Goal: Task Accomplishment & Management: Manage account settings

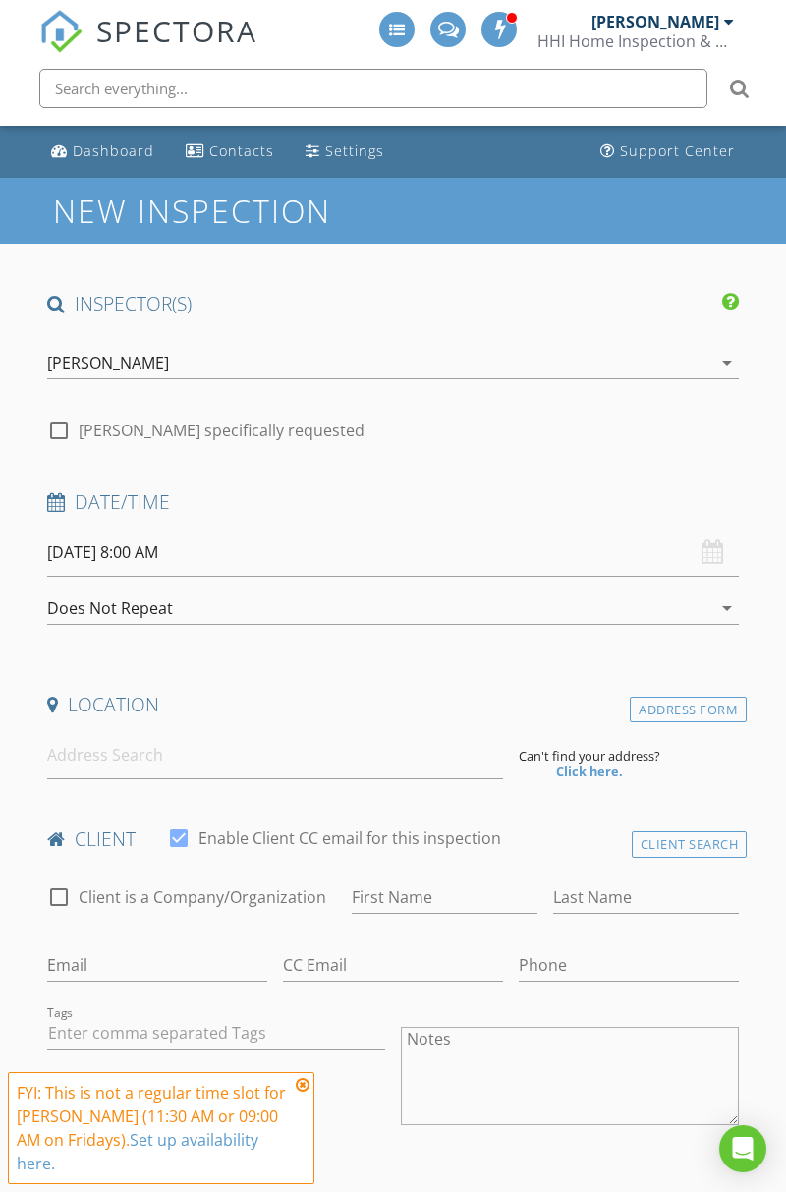
click at [112, 151] on div "Dashboard" at bounding box center [114, 151] width 82 height 19
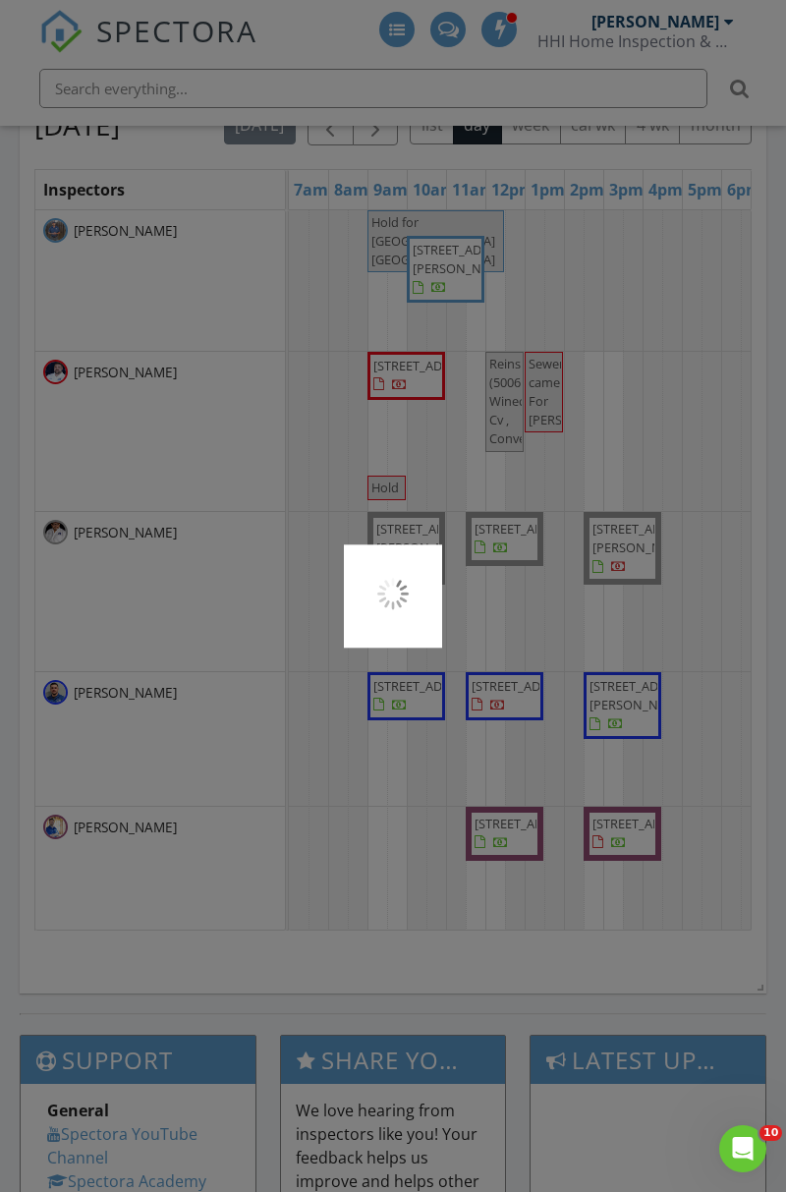
scroll to position [2062, 0]
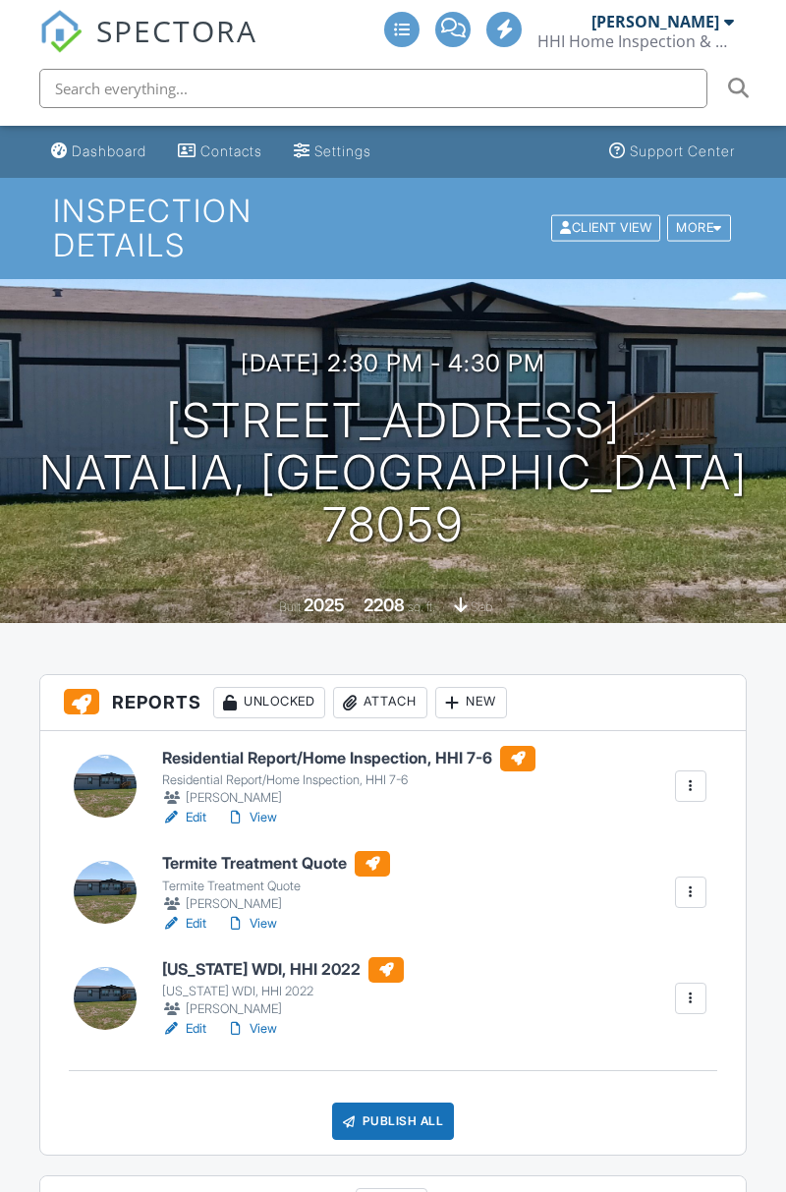
click at [700, 784] on div at bounding box center [691, 787] width 20 height 20
click at [690, 787] on div at bounding box center [691, 787] width 20 height 20
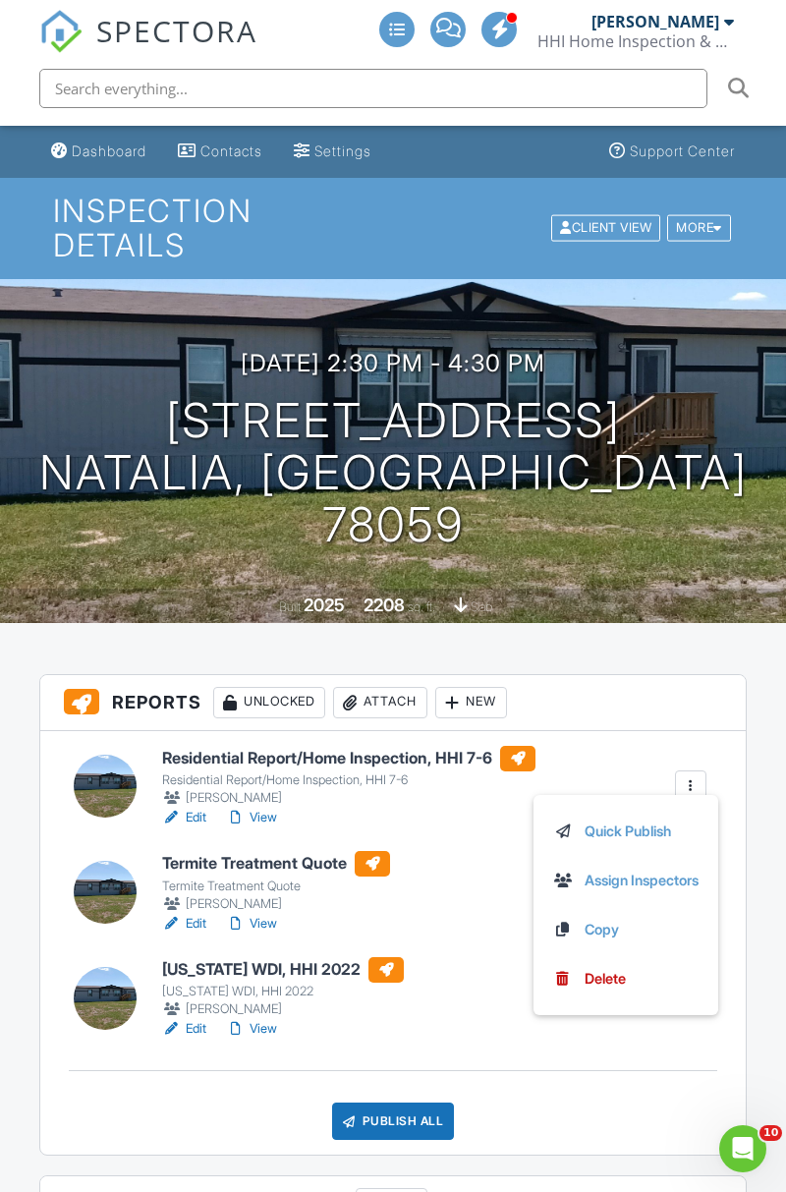
click at [610, 976] on div "Delete" at bounding box center [605, 979] width 41 height 22
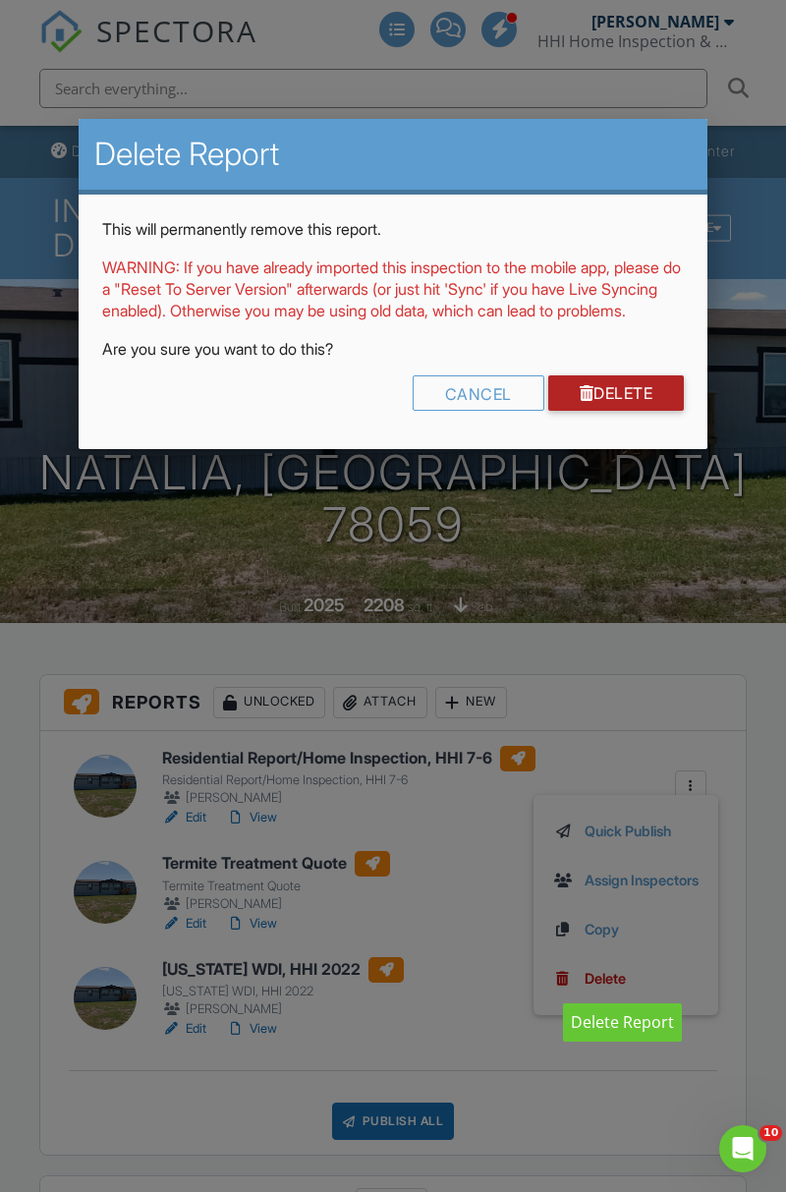
click at [643, 409] on link "Delete" at bounding box center [616, 392] width 137 height 35
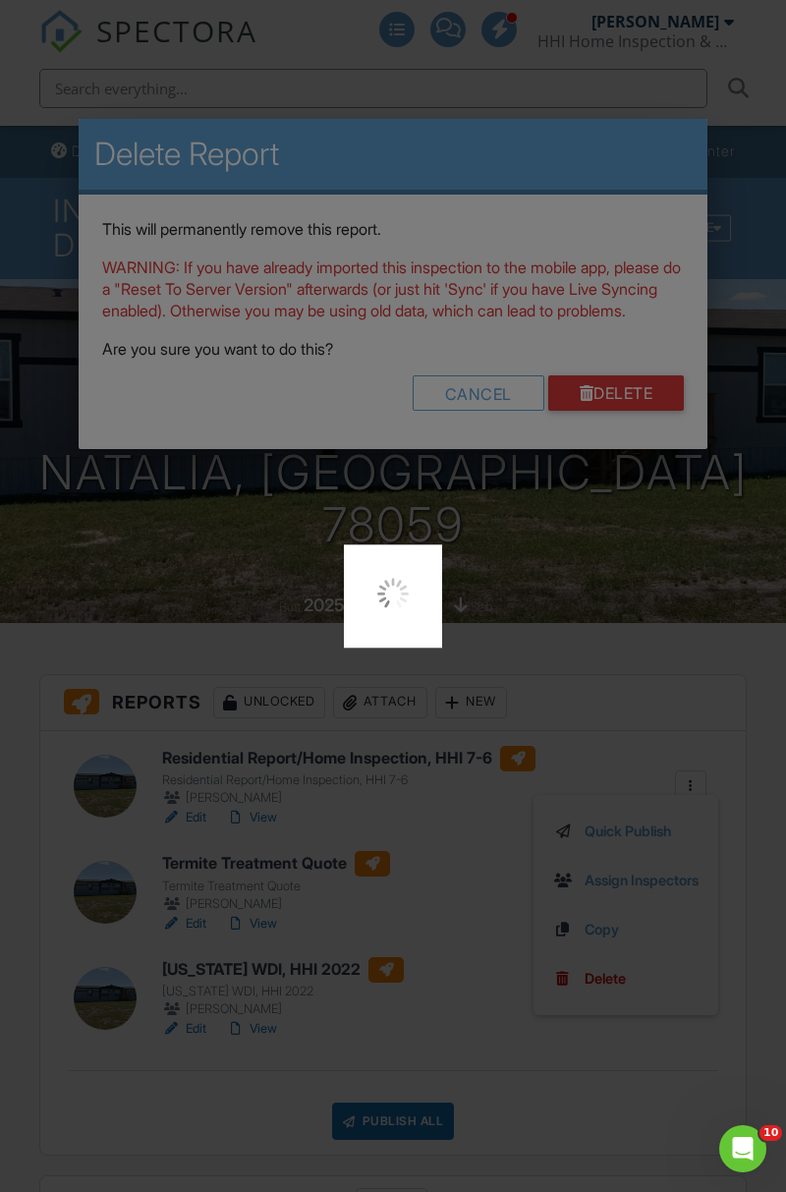
click at [759, 1188] on div at bounding box center [393, 596] width 786 height 1192
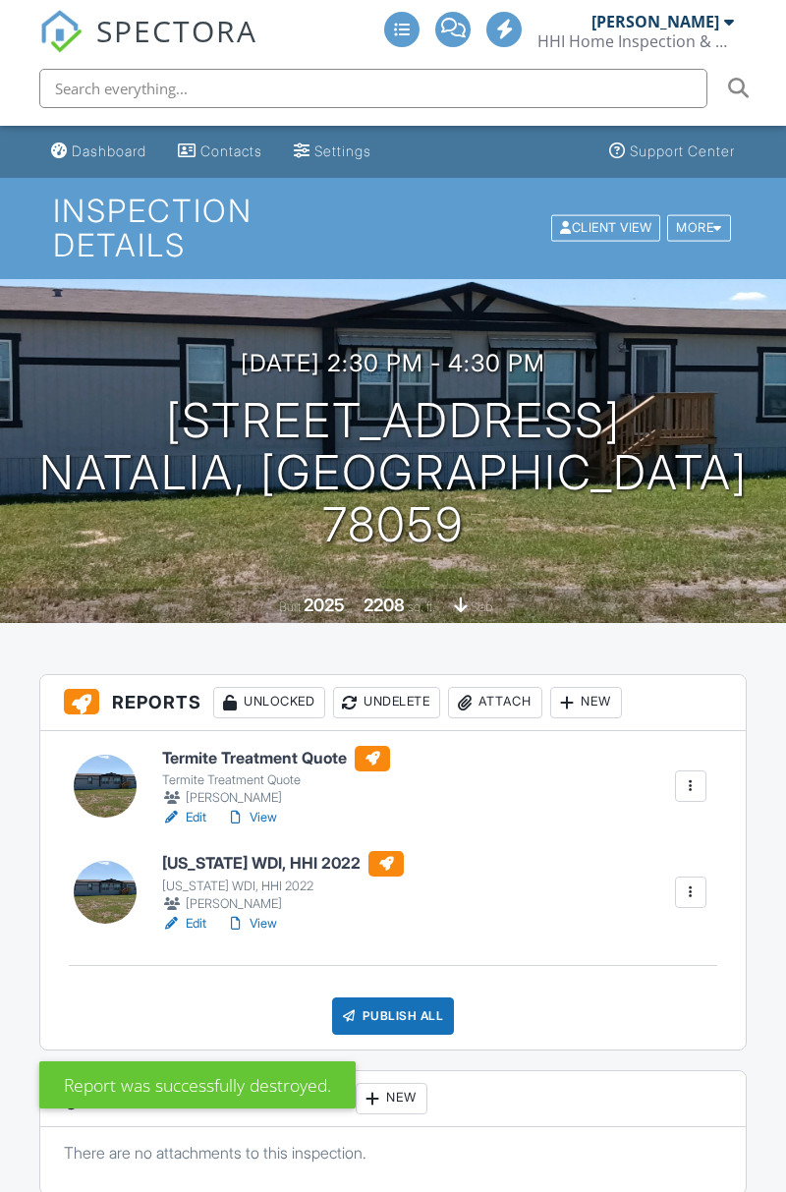
click at [604, 701] on div "New" at bounding box center [586, 702] width 72 height 31
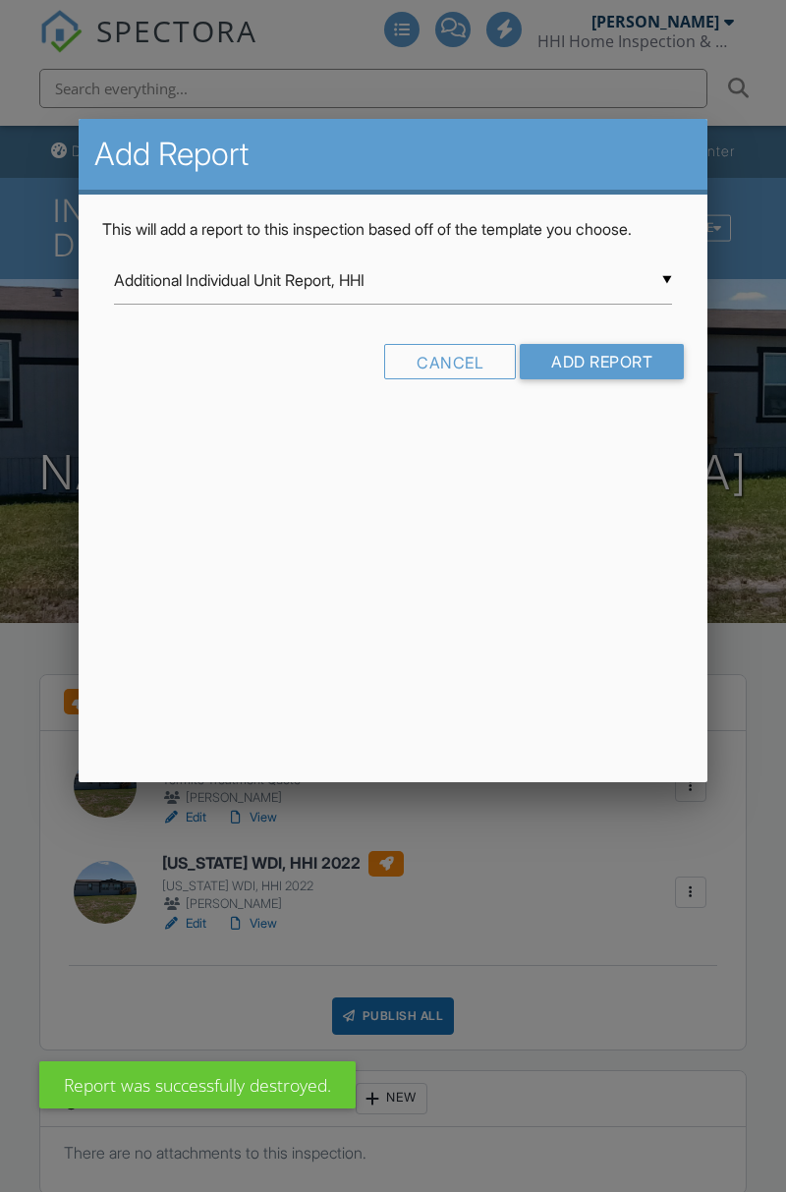
click at [621, 288] on input "Additional Individual Unit Report, HHI" at bounding box center [393, 281] width 558 height 48
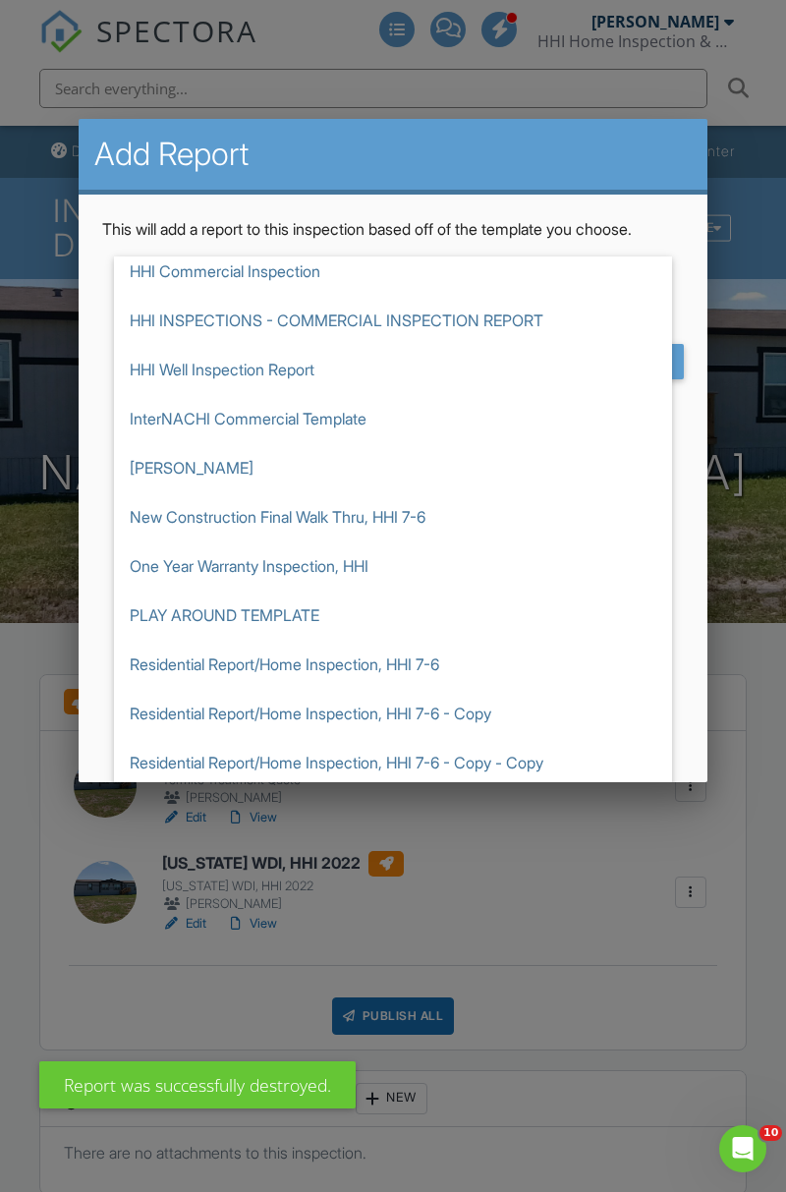
click at [417, 521] on span "New Construction Final Walk Thru, HHI 7-6" at bounding box center [393, 516] width 558 height 49
type input "New Construction Final Walk Thru, HHI 7-6"
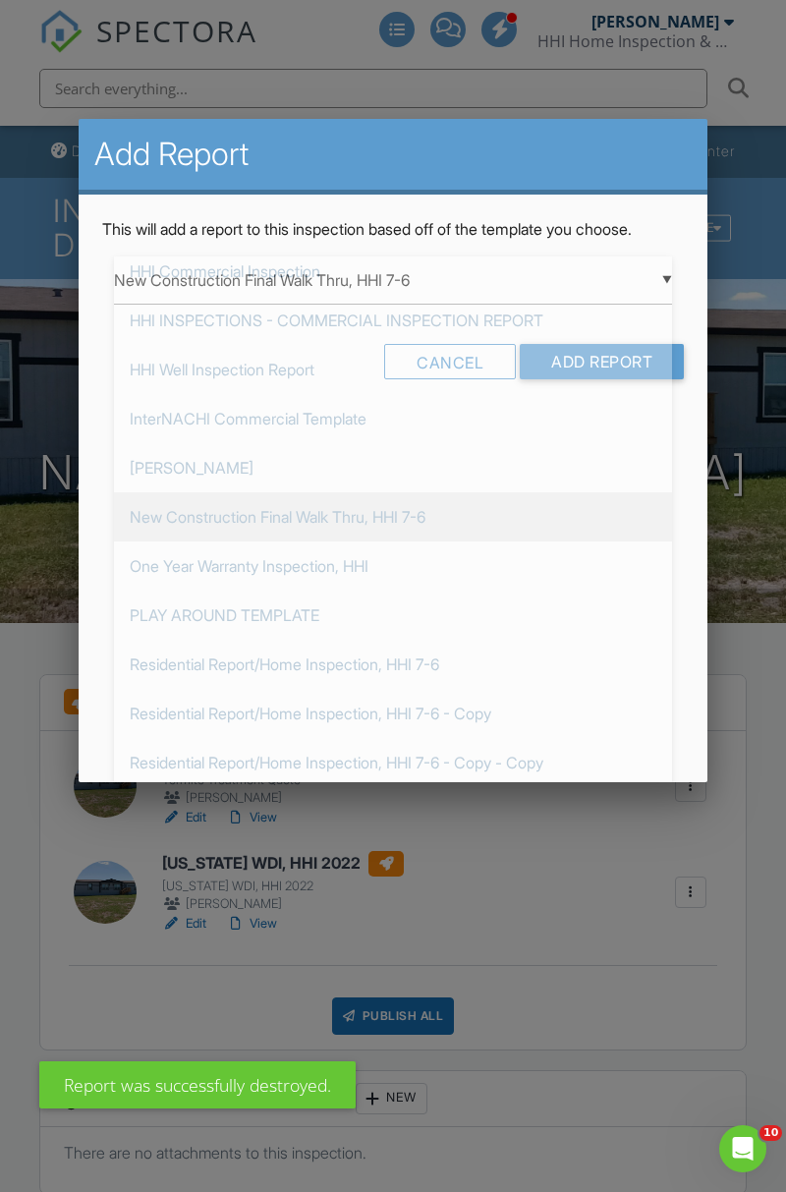
scroll to position [491, 0]
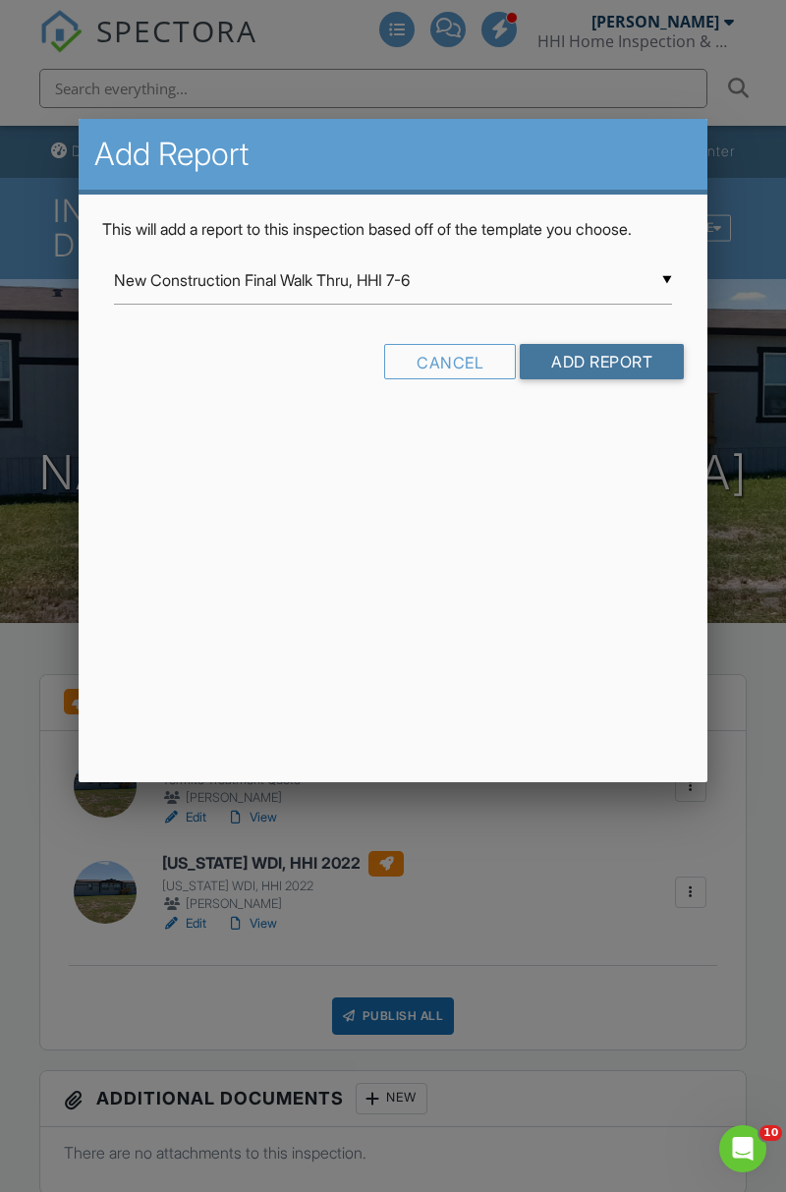
click at [634, 364] on input "Add Report" at bounding box center [602, 361] width 164 height 35
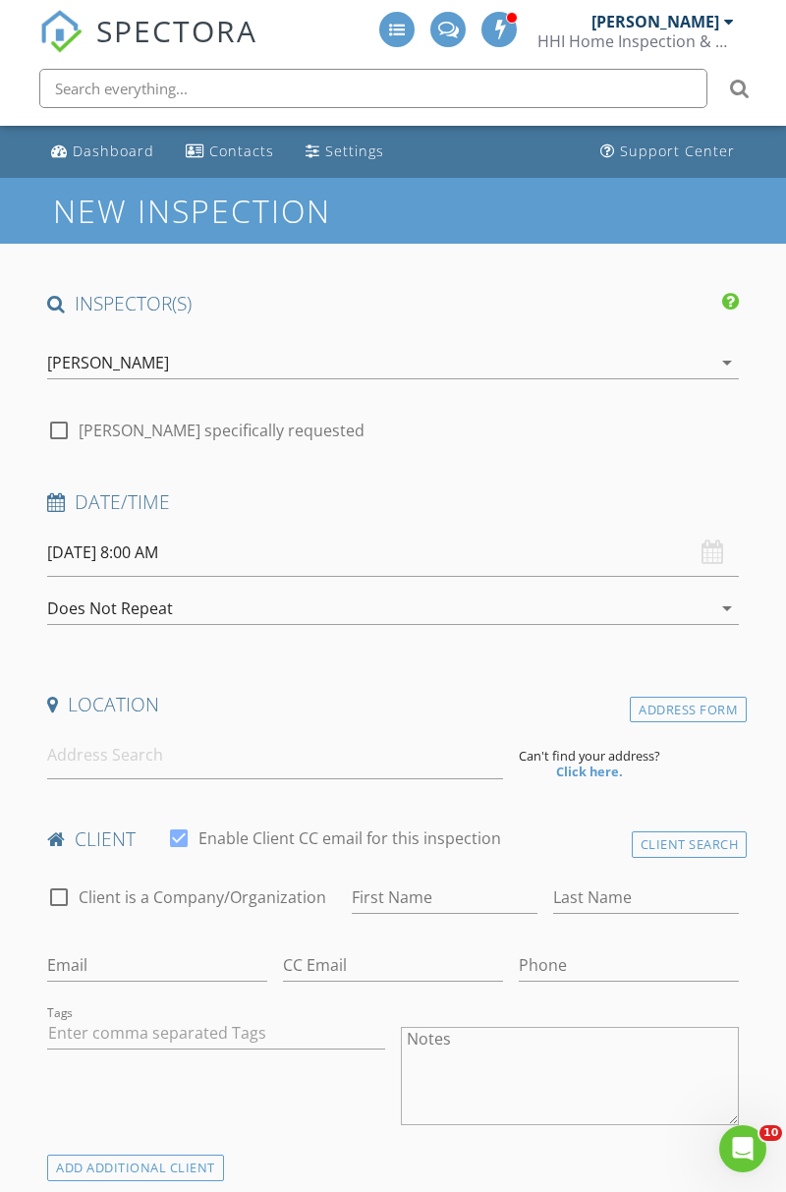
click at [125, 147] on div "Dashboard" at bounding box center [114, 151] width 82 height 19
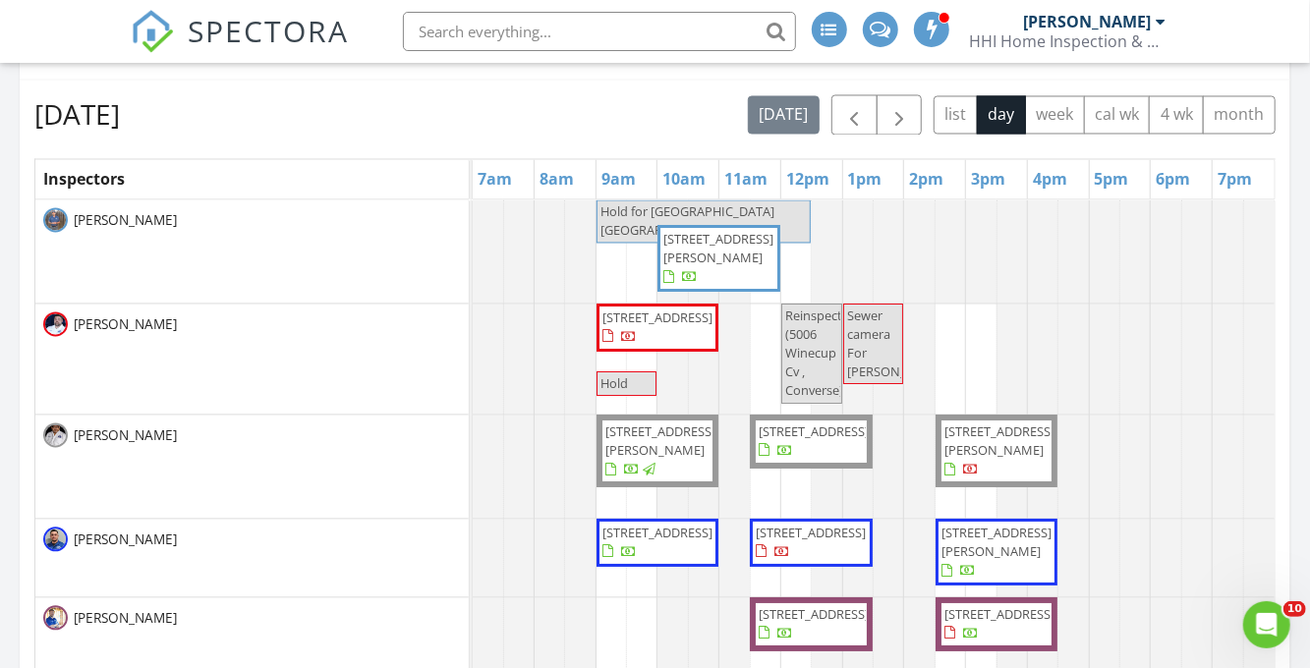
scroll to position [2772, 1311]
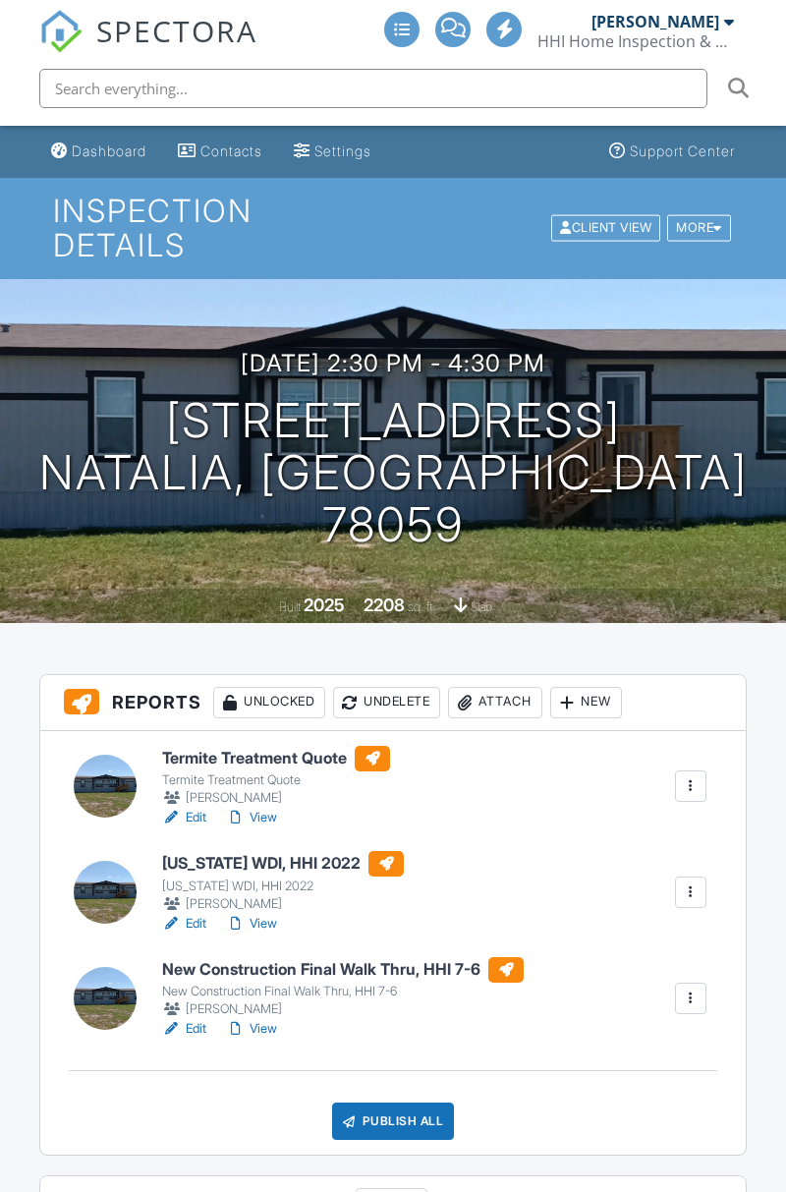
click at [700, 234] on div "More" at bounding box center [699, 228] width 64 height 27
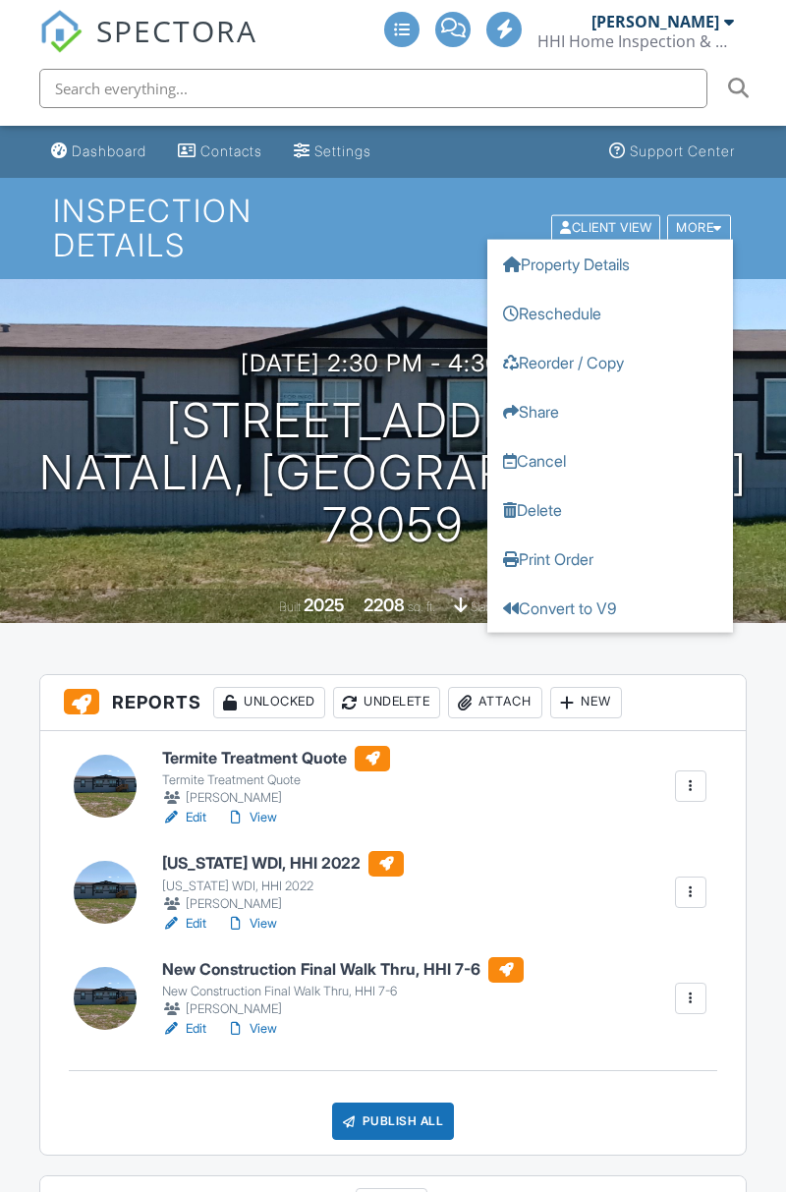
click at [659, 263] on link "Property Details" at bounding box center [611, 264] width 246 height 49
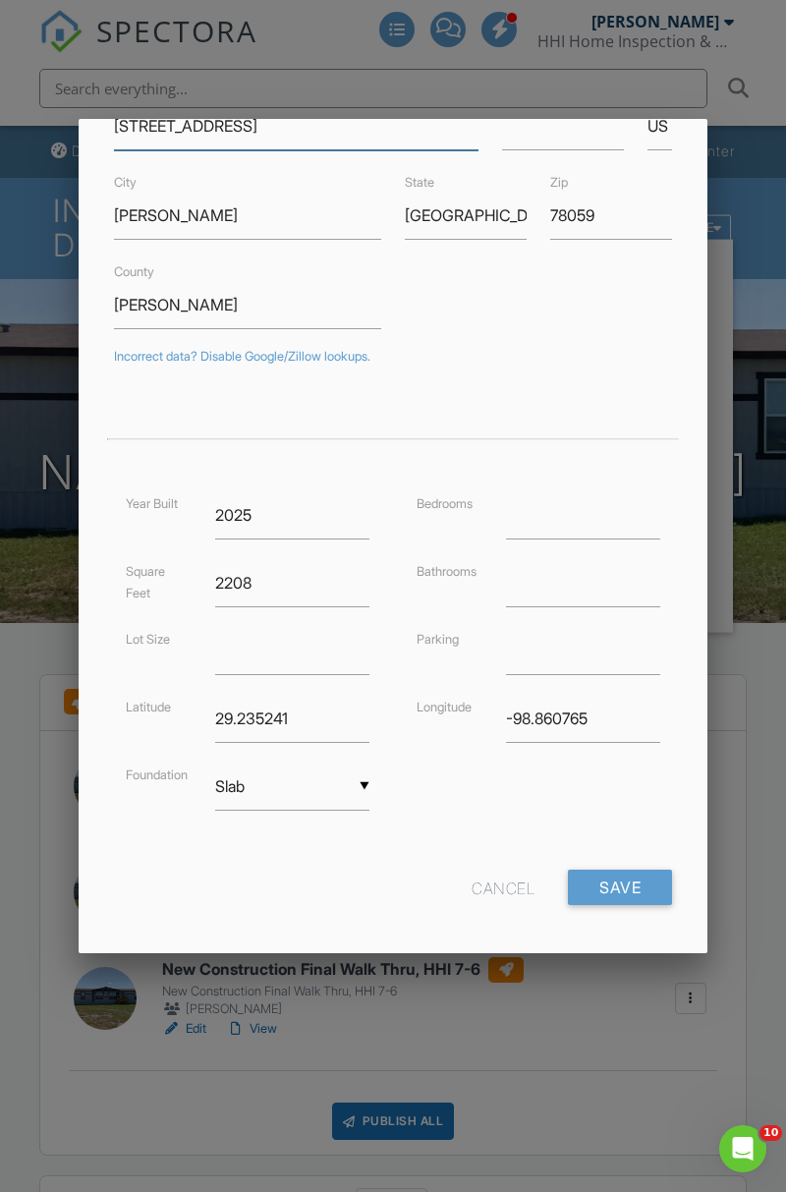
scroll to position [144, 0]
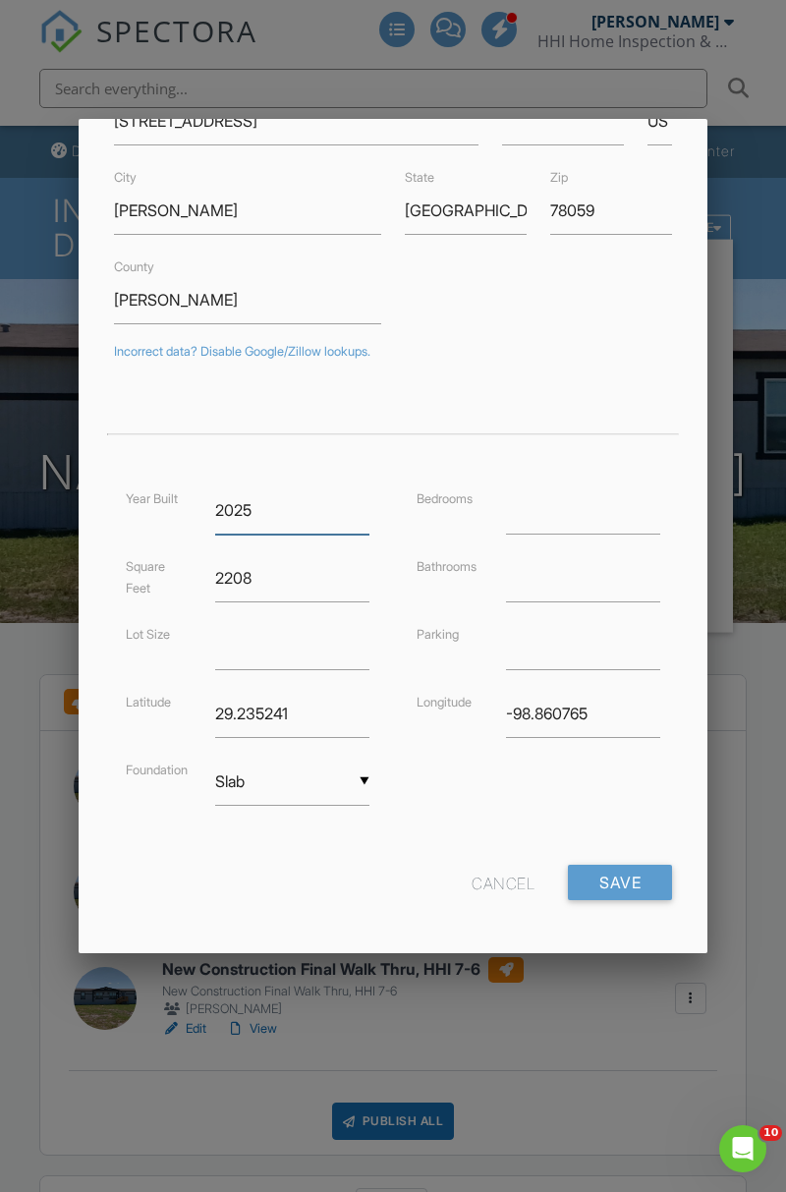
click at [275, 497] on input "2025" at bounding box center [292, 511] width 154 height 48
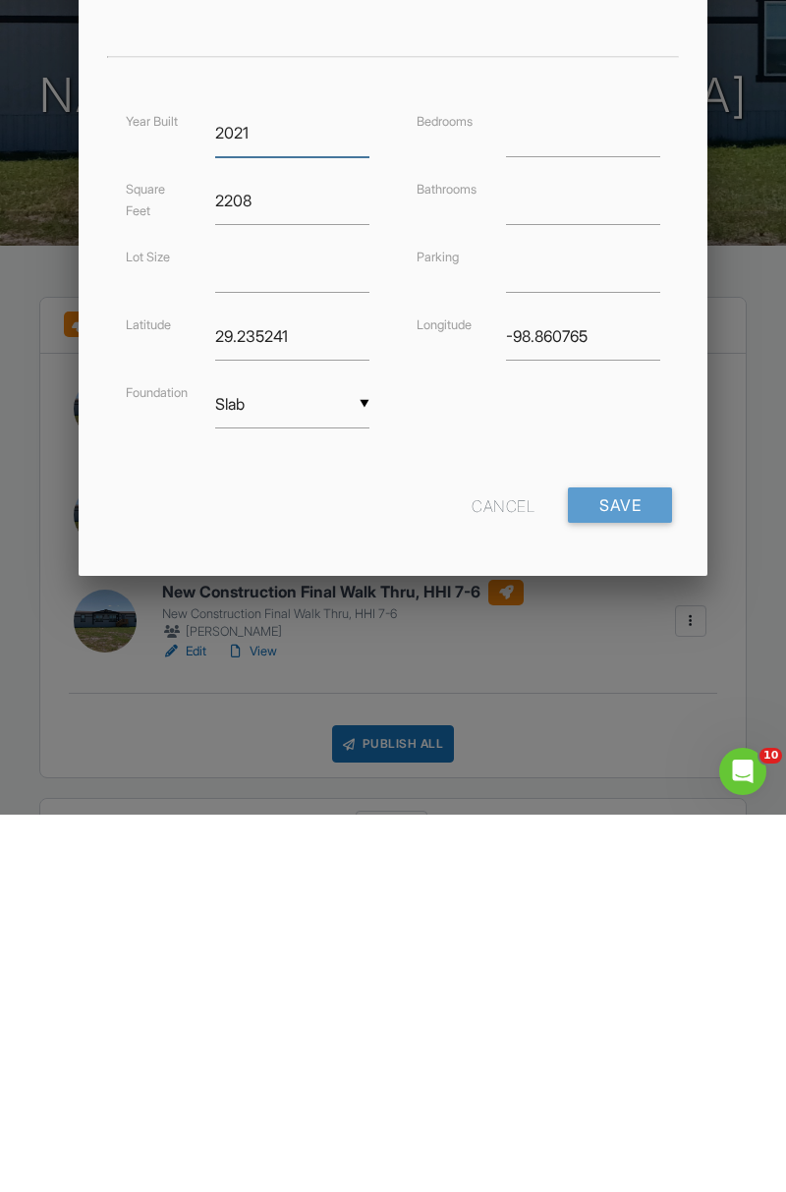
type input "2021"
click at [624, 881] on input "Save" at bounding box center [620, 882] width 104 height 35
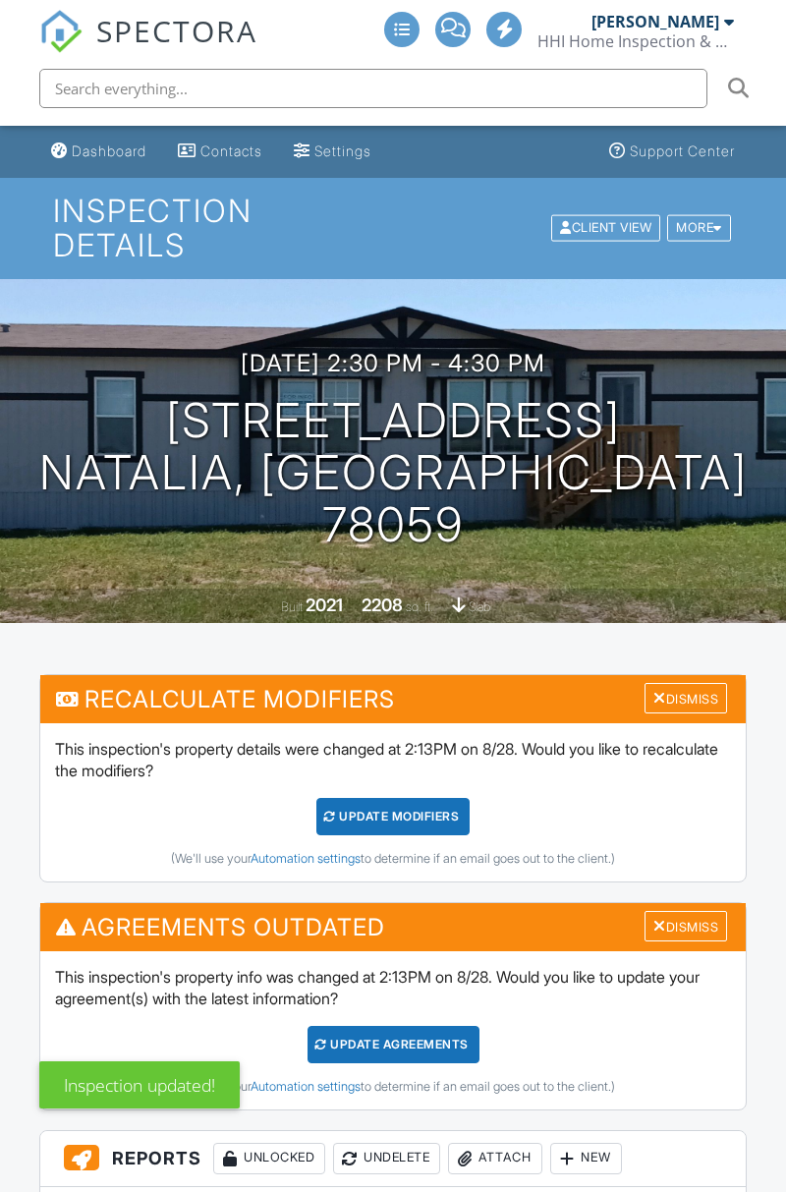
click at [700, 925] on div "Dismiss" at bounding box center [686, 926] width 83 height 30
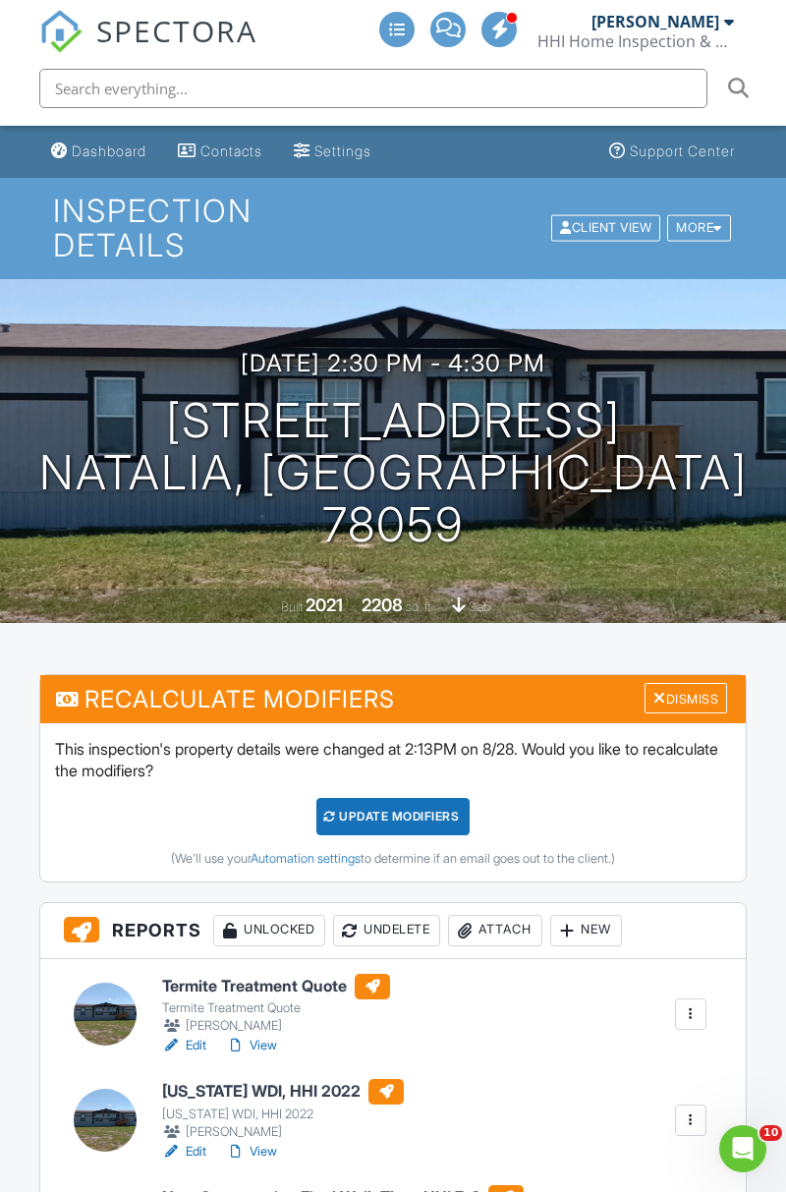
click at [707, 698] on div "Dismiss" at bounding box center [686, 698] width 83 height 30
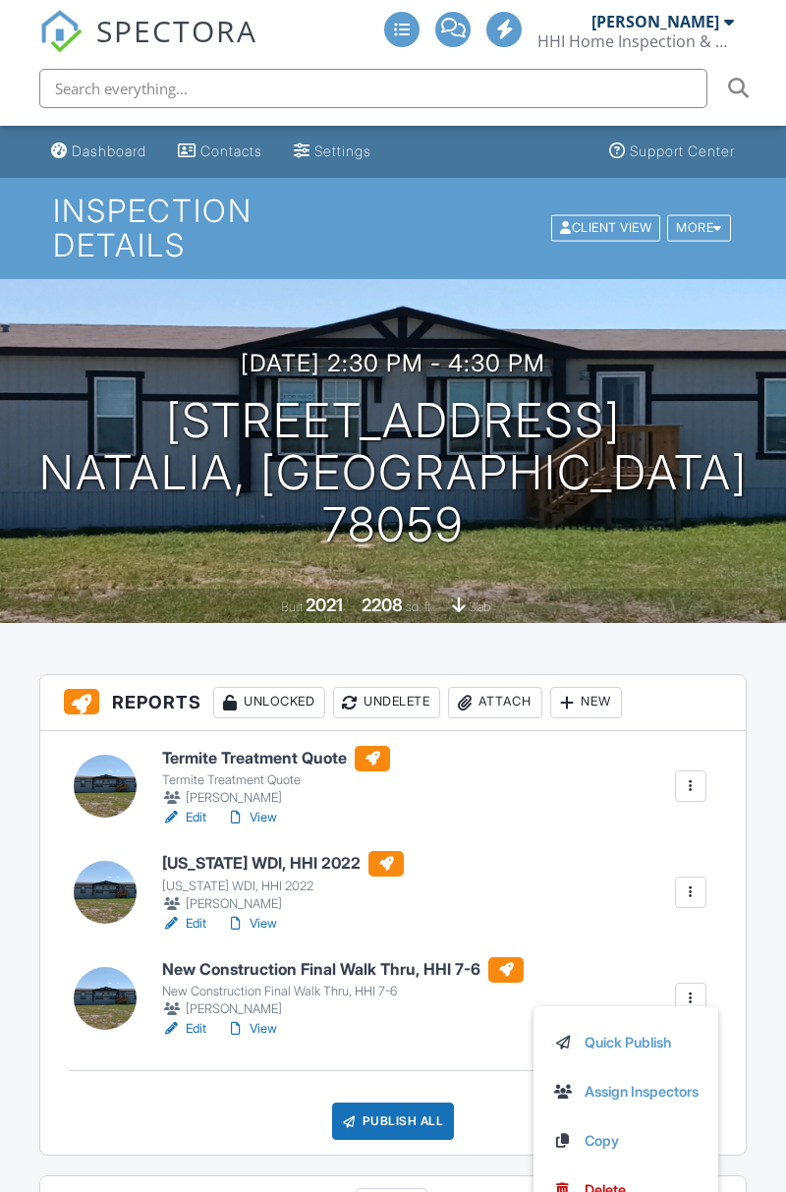
scroll to position [299, 0]
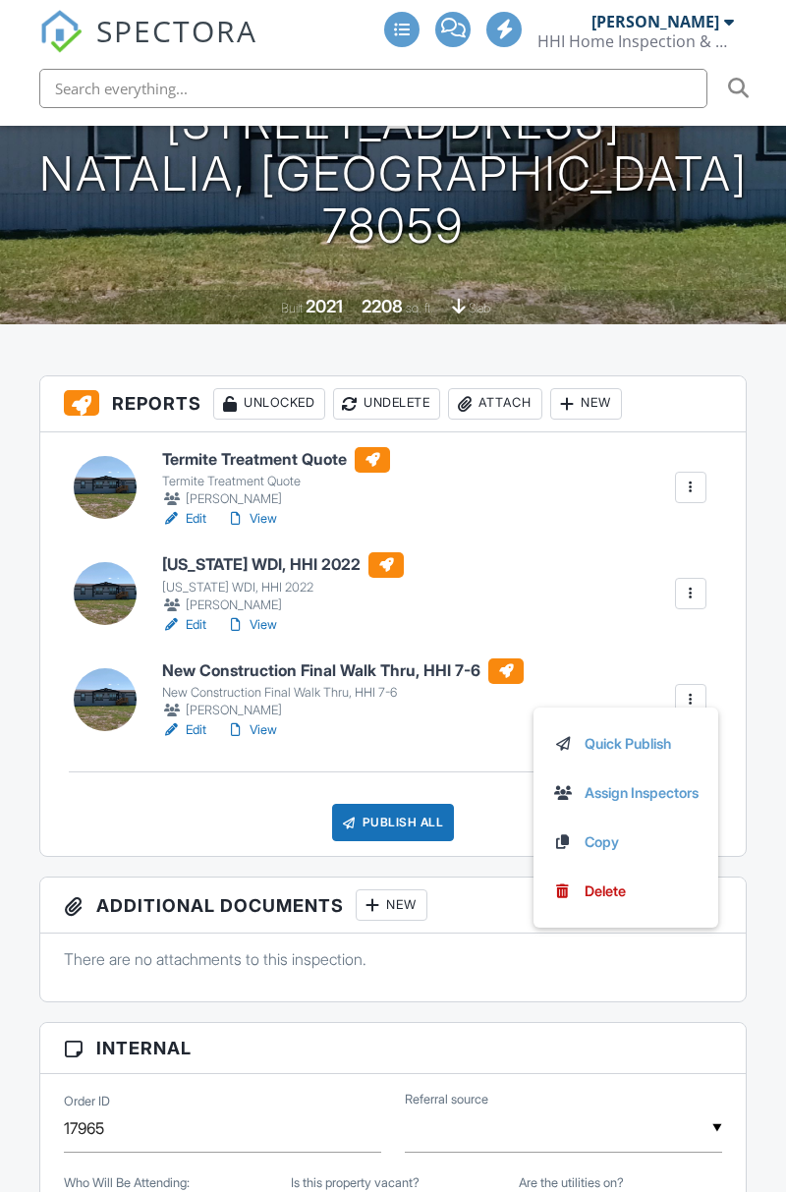
click at [194, 818] on div "Publish All Checking report completion" at bounding box center [393, 822] width 659 height 37
click at [694, 696] on div at bounding box center [691, 700] width 20 height 20
click at [611, 892] on div "Delete" at bounding box center [605, 892] width 41 height 22
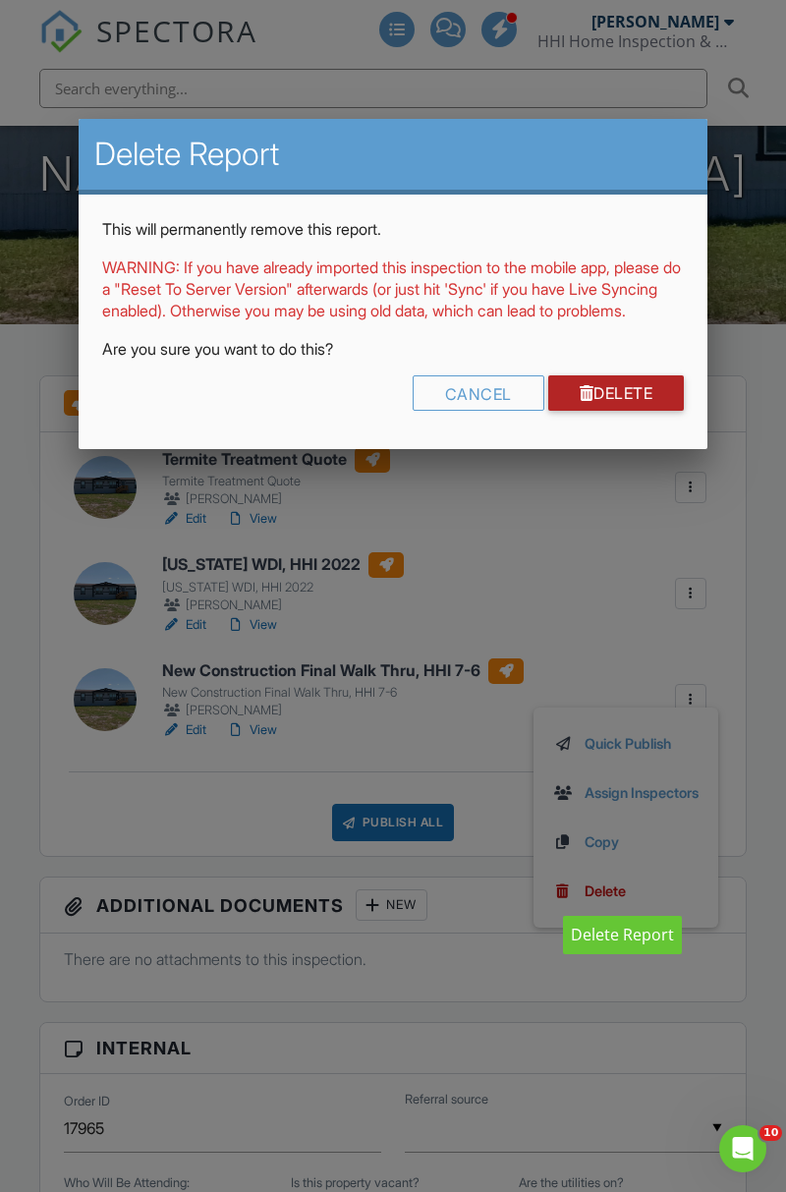
click at [647, 411] on link "Delete" at bounding box center [616, 392] width 137 height 35
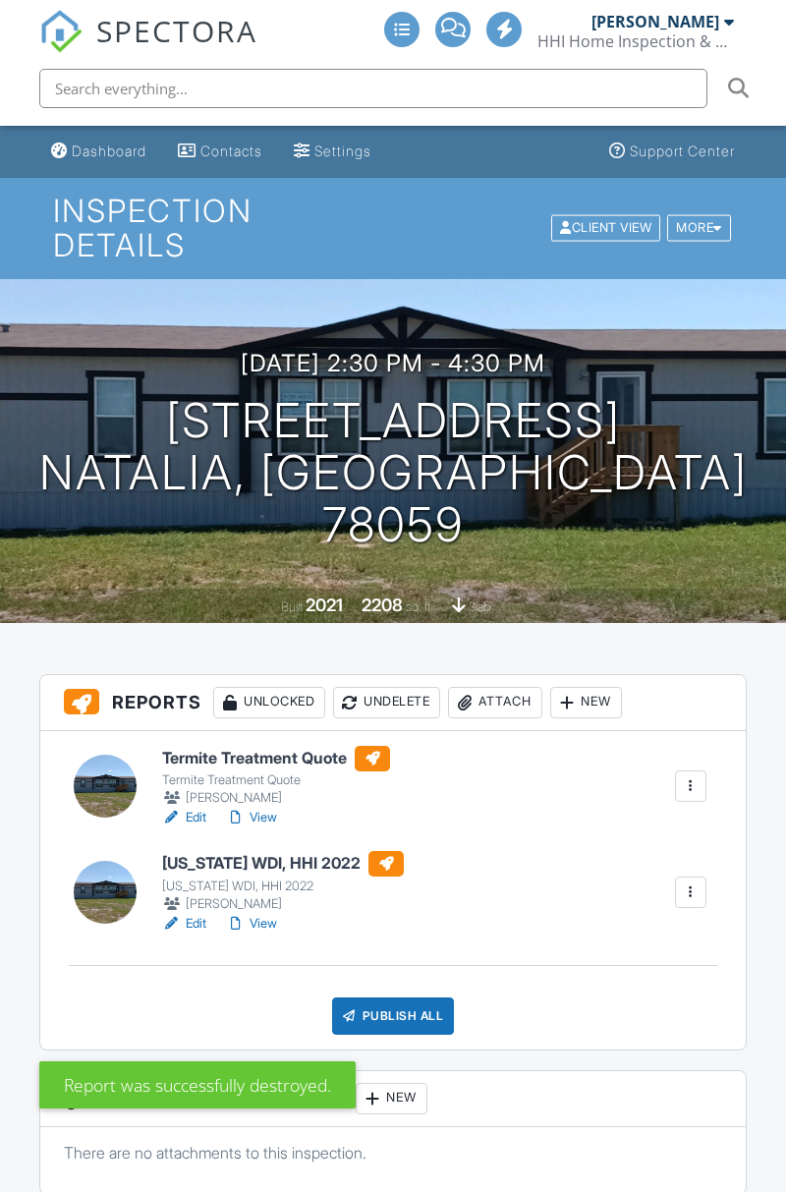
click at [611, 698] on div "New" at bounding box center [586, 702] width 72 height 31
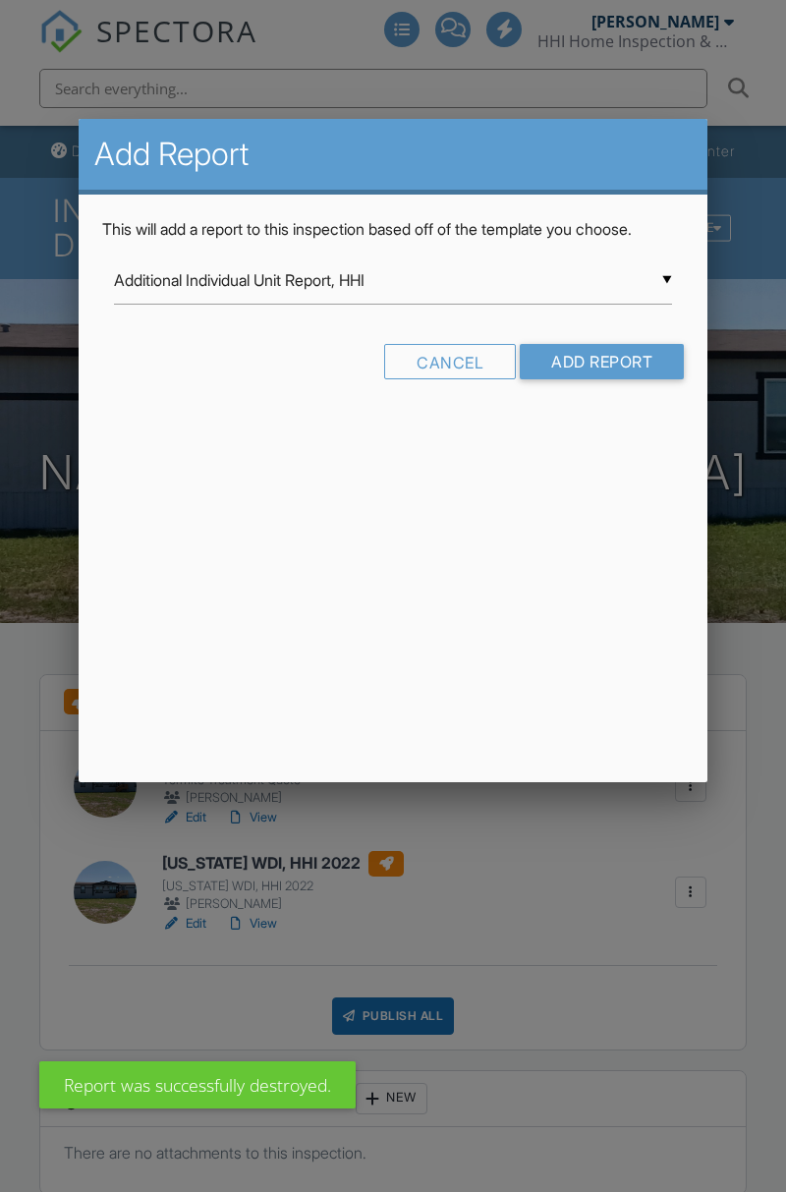
click at [431, 277] on input "Additional Individual Unit Report, HHI" at bounding box center [393, 281] width 558 height 48
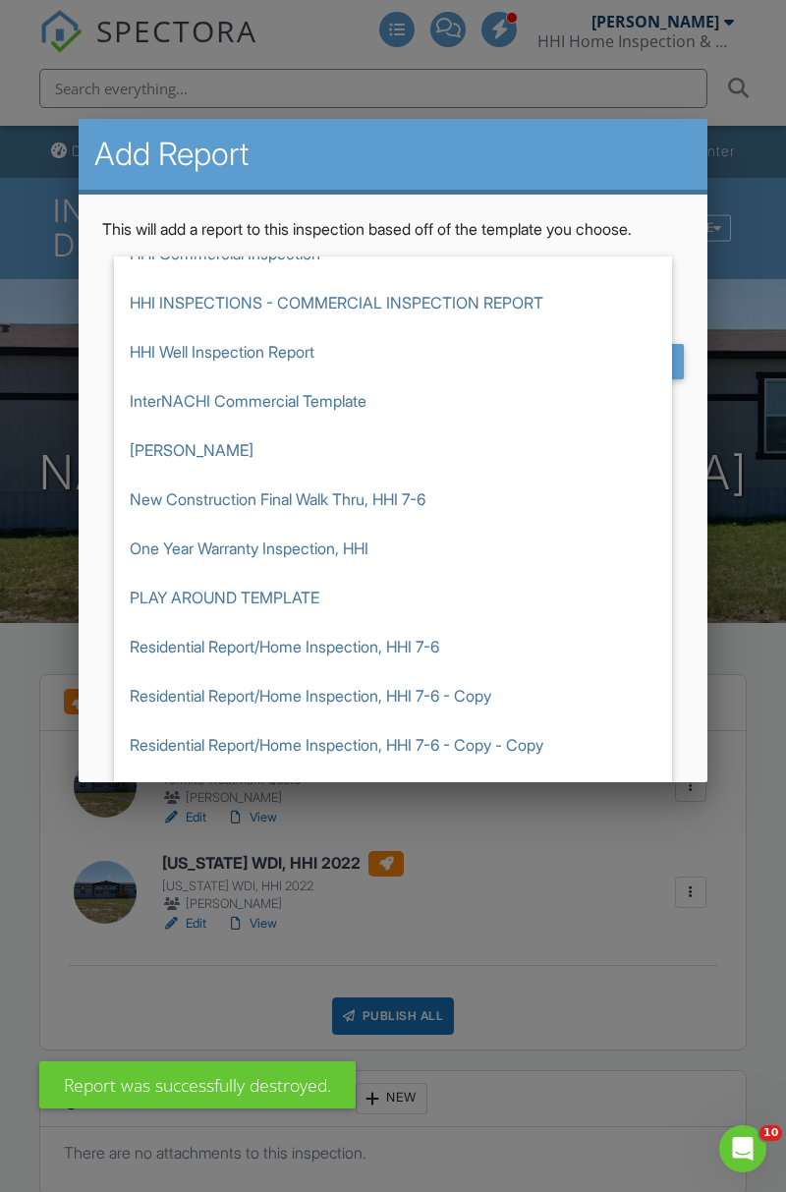
click at [386, 647] on span "Residential Report/Home Inspection, HHI 7-6" at bounding box center [393, 646] width 558 height 49
type input "Residential Report/Home Inspection, HHI 7-6"
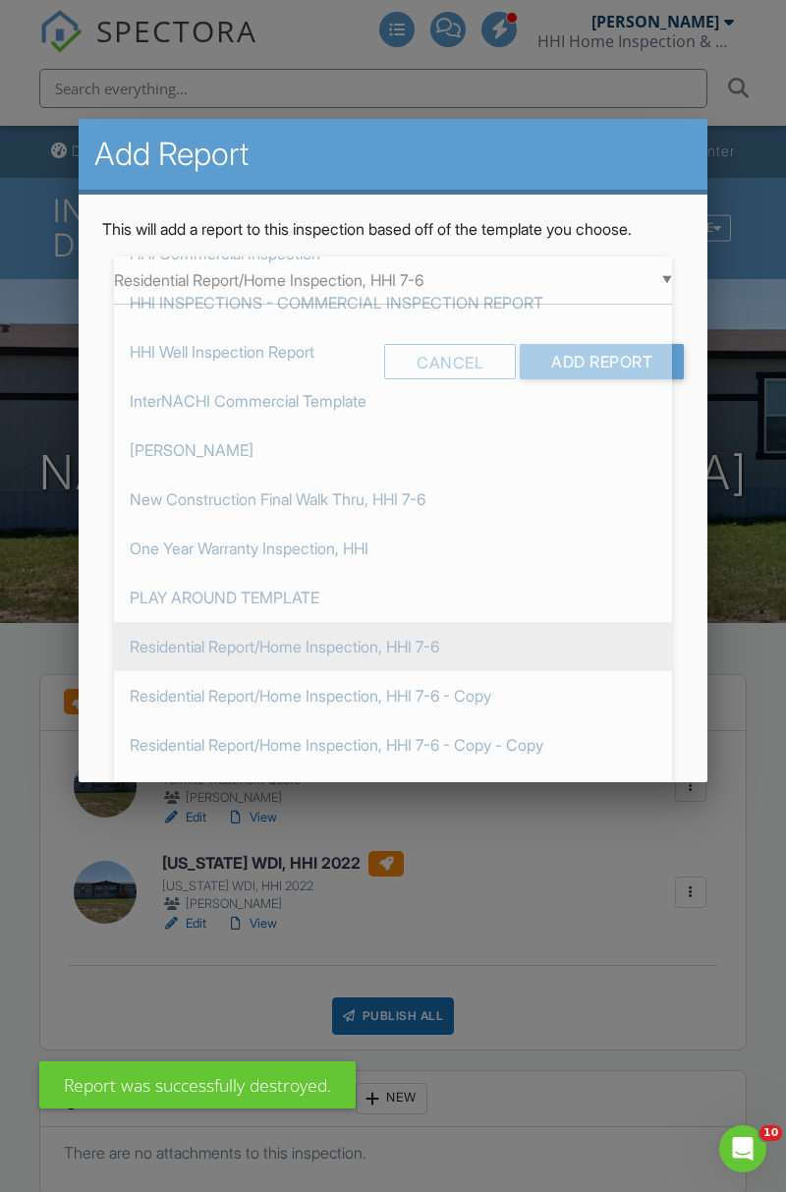
scroll to position [639, 0]
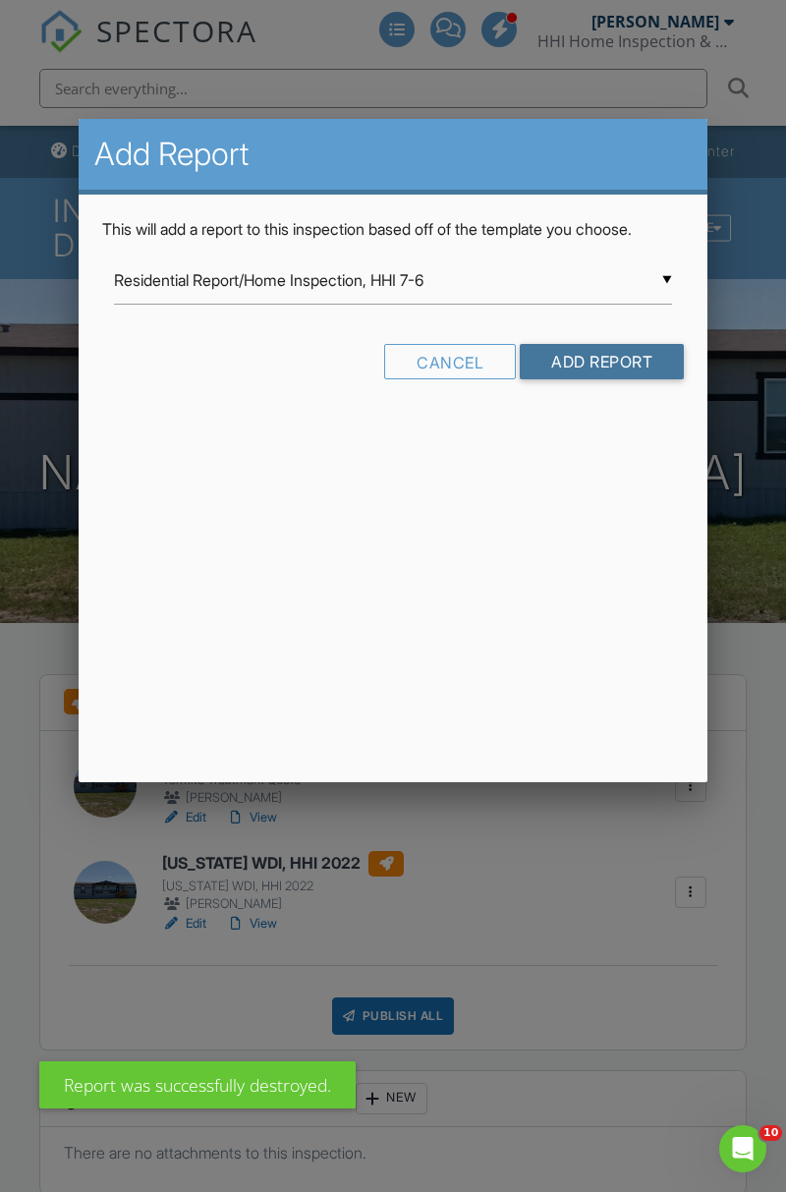
click at [614, 371] on input "Add Report" at bounding box center [602, 361] width 164 height 35
